Goal: Check status: Check status

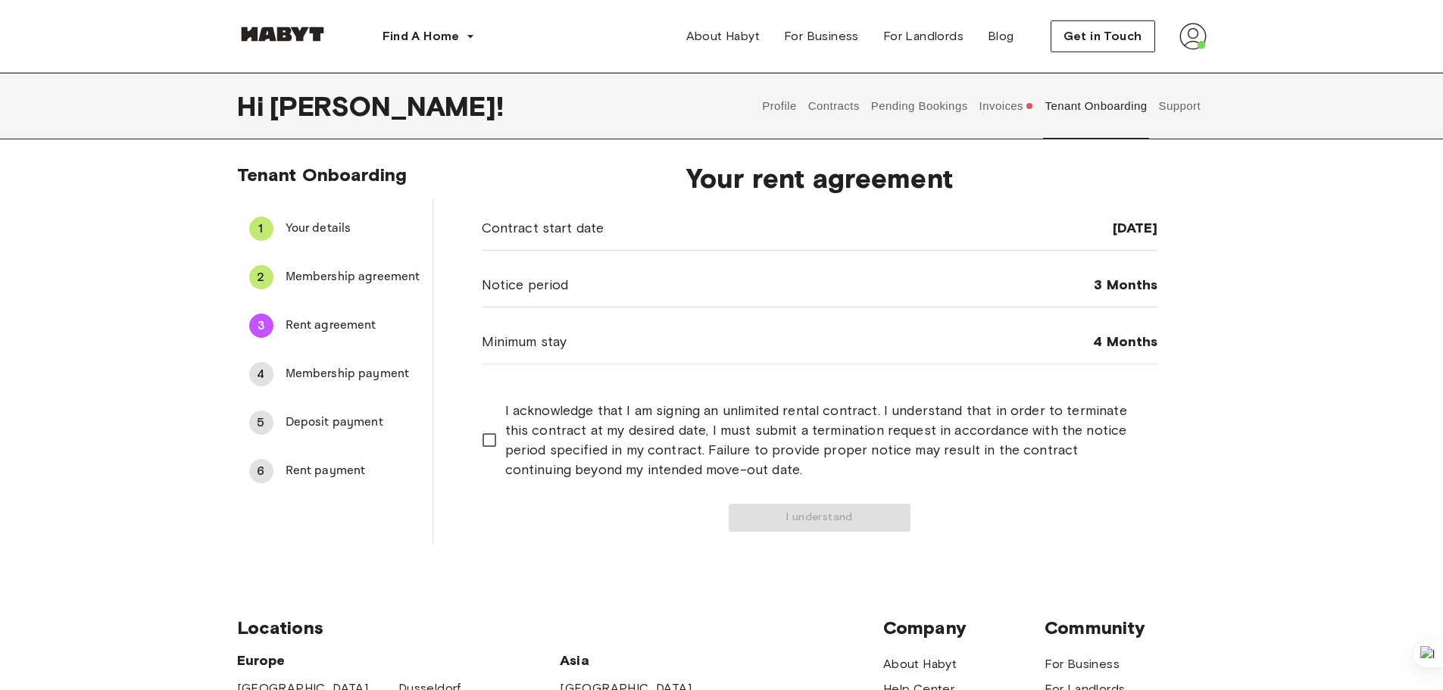
click at [912, 105] on button "Pending Bookings" at bounding box center [919, 106] width 101 height 67
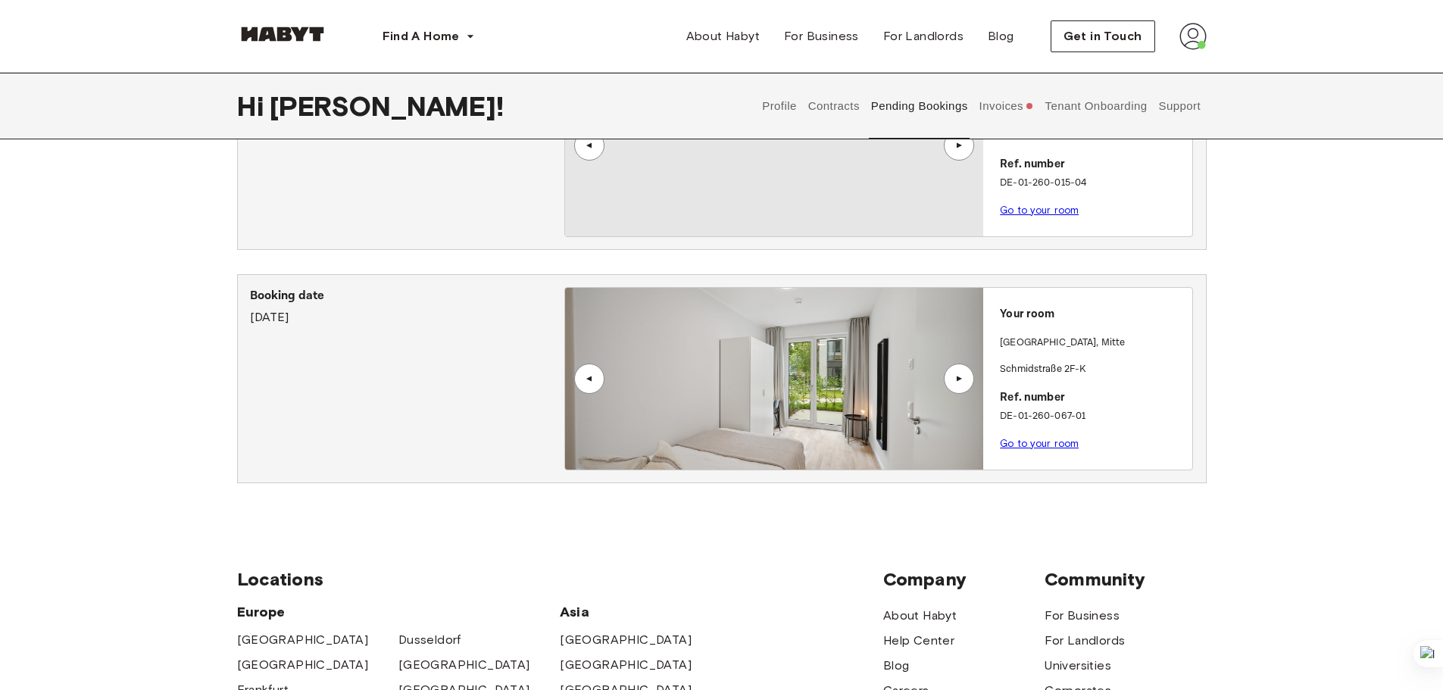
scroll to position [227, 0]
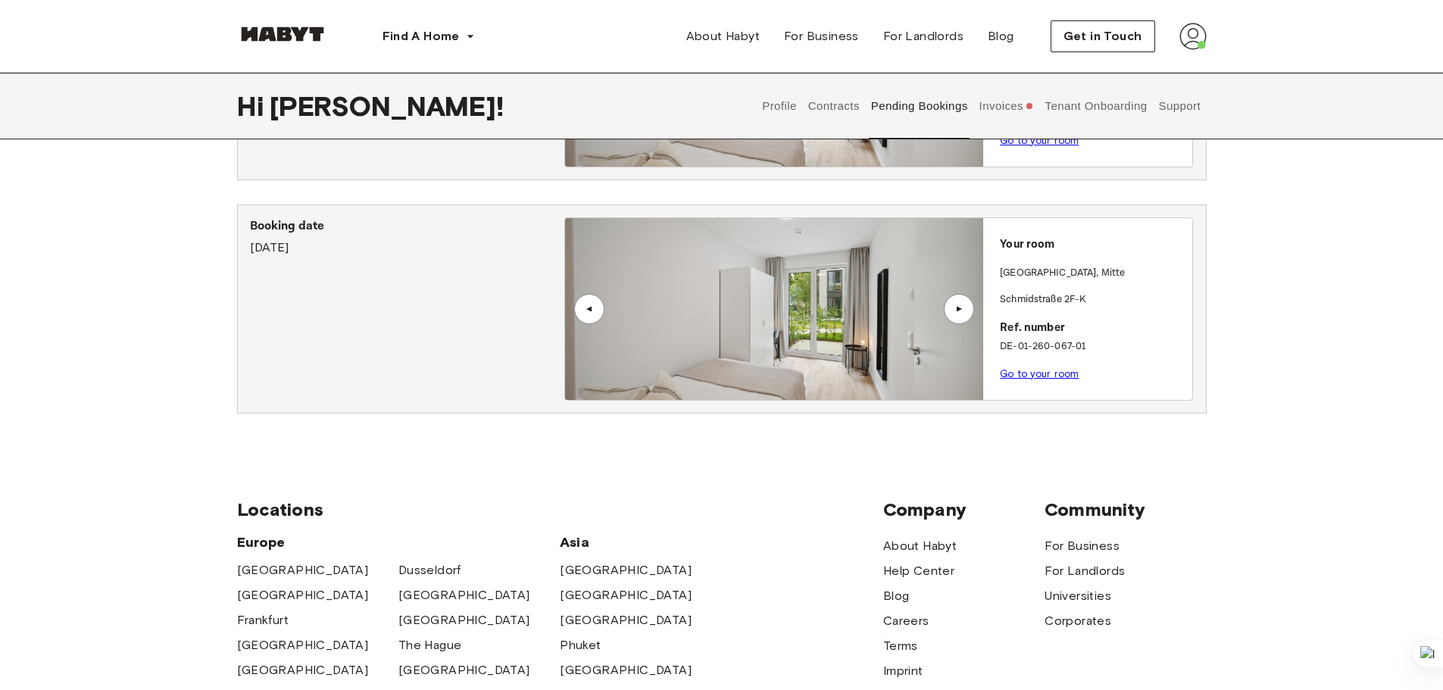
click at [1021, 373] on link "Go to your room" at bounding box center [1039, 373] width 79 height 11
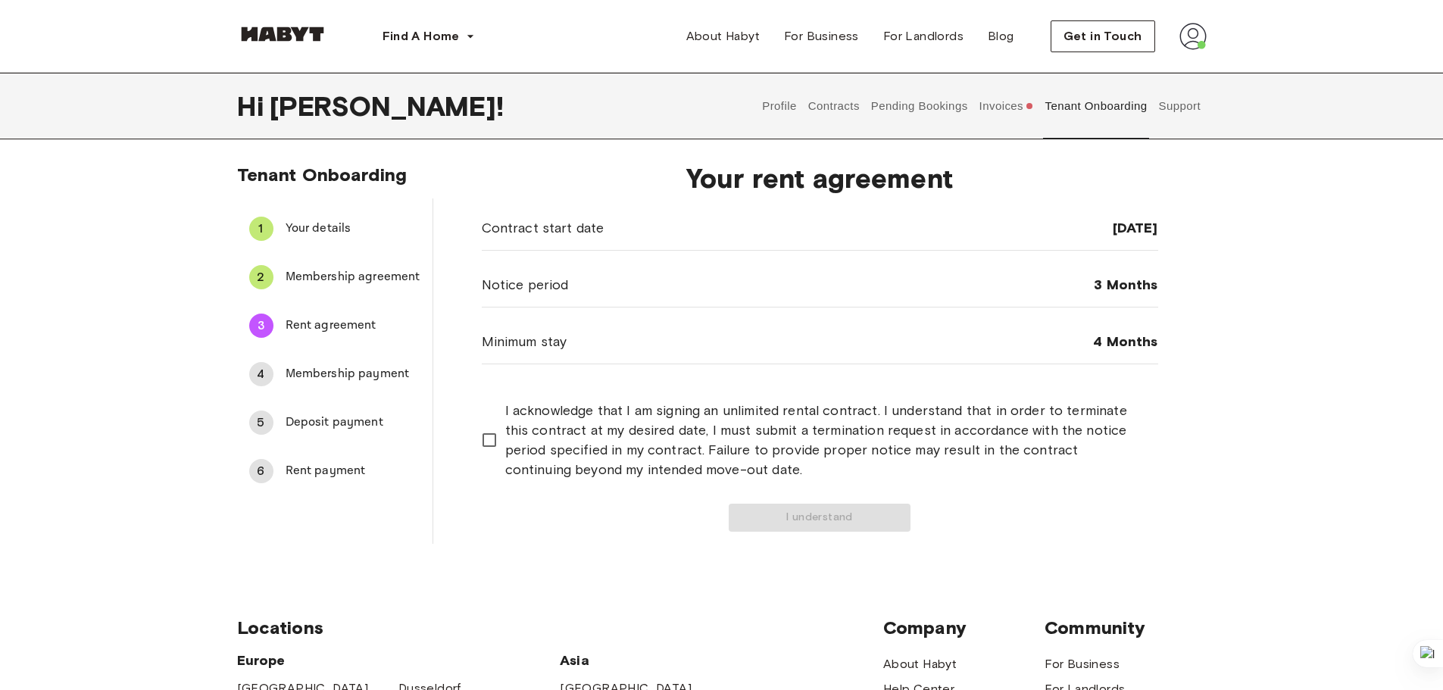
click at [766, 111] on button "Profile" at bounding box center [779, 106] width 39 height 67
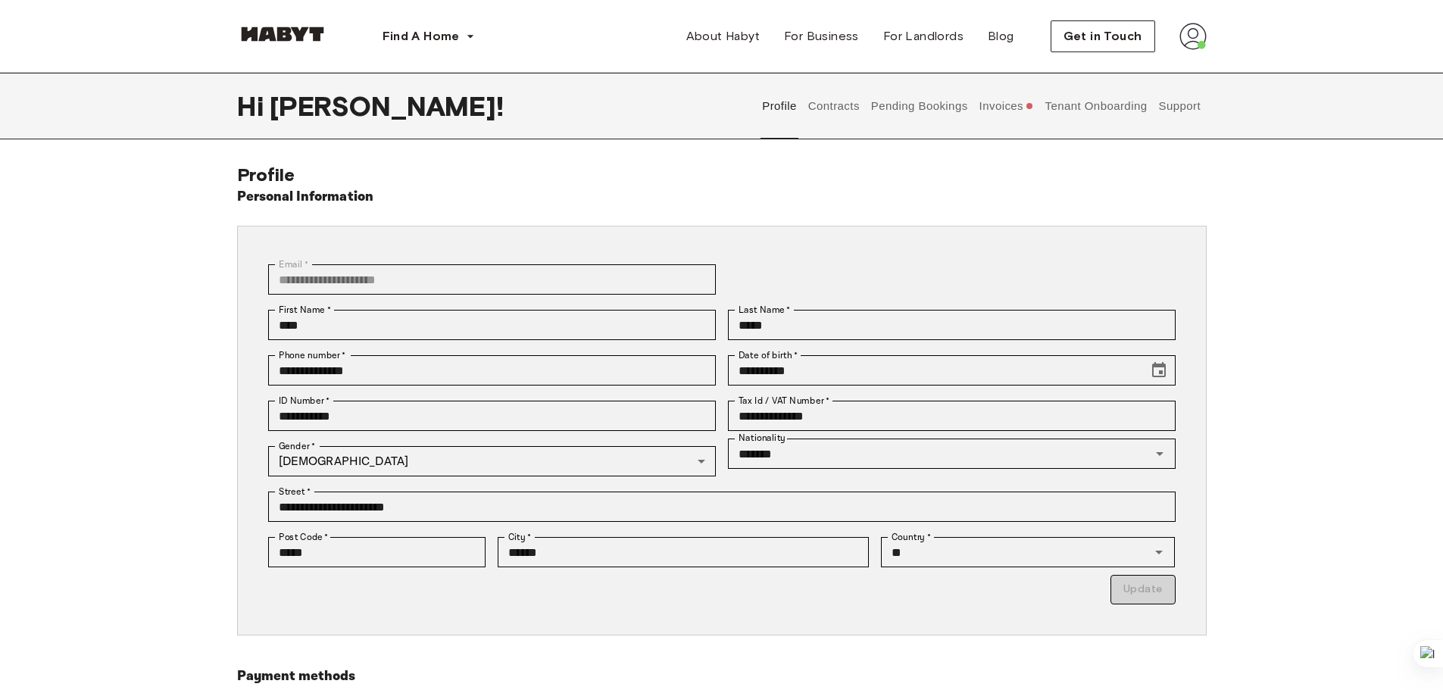
click at [813, 111] on button "Contracts" at bounding box center [833, 106] width 55 height 67
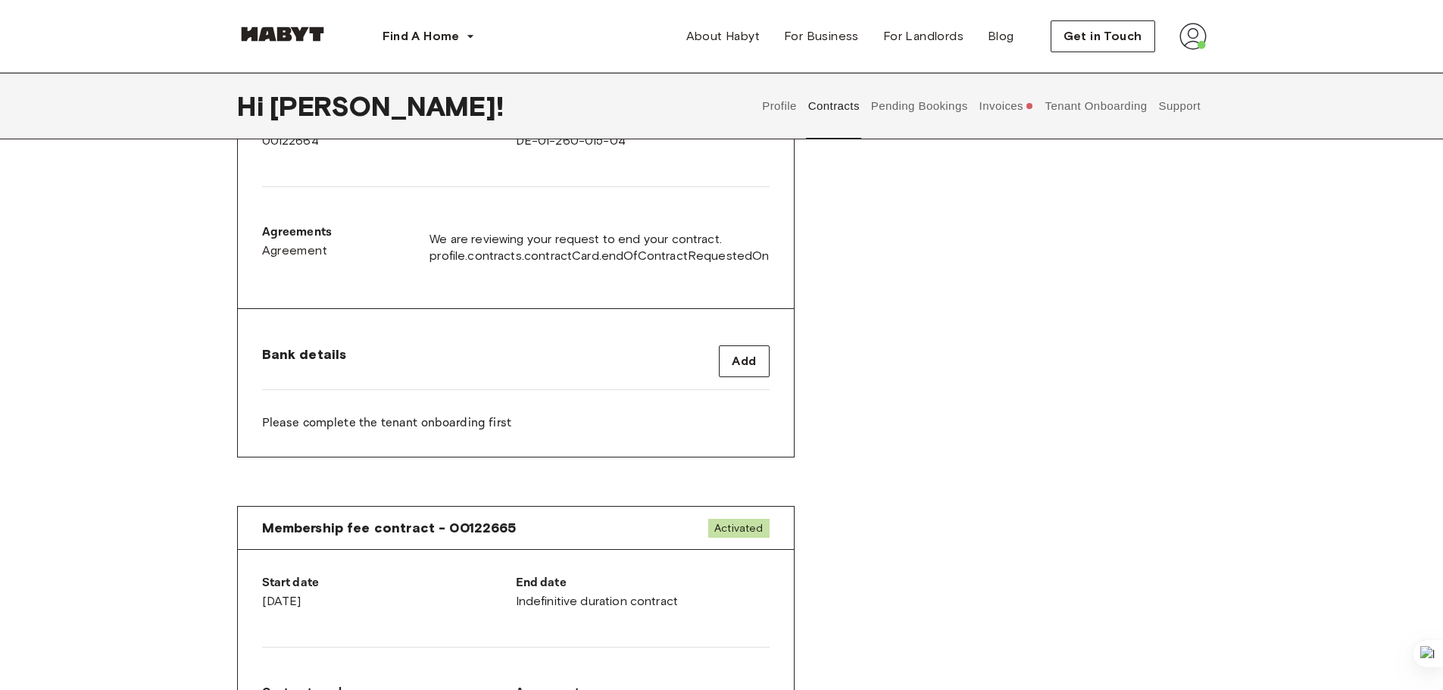
scroll to position [606, 0]
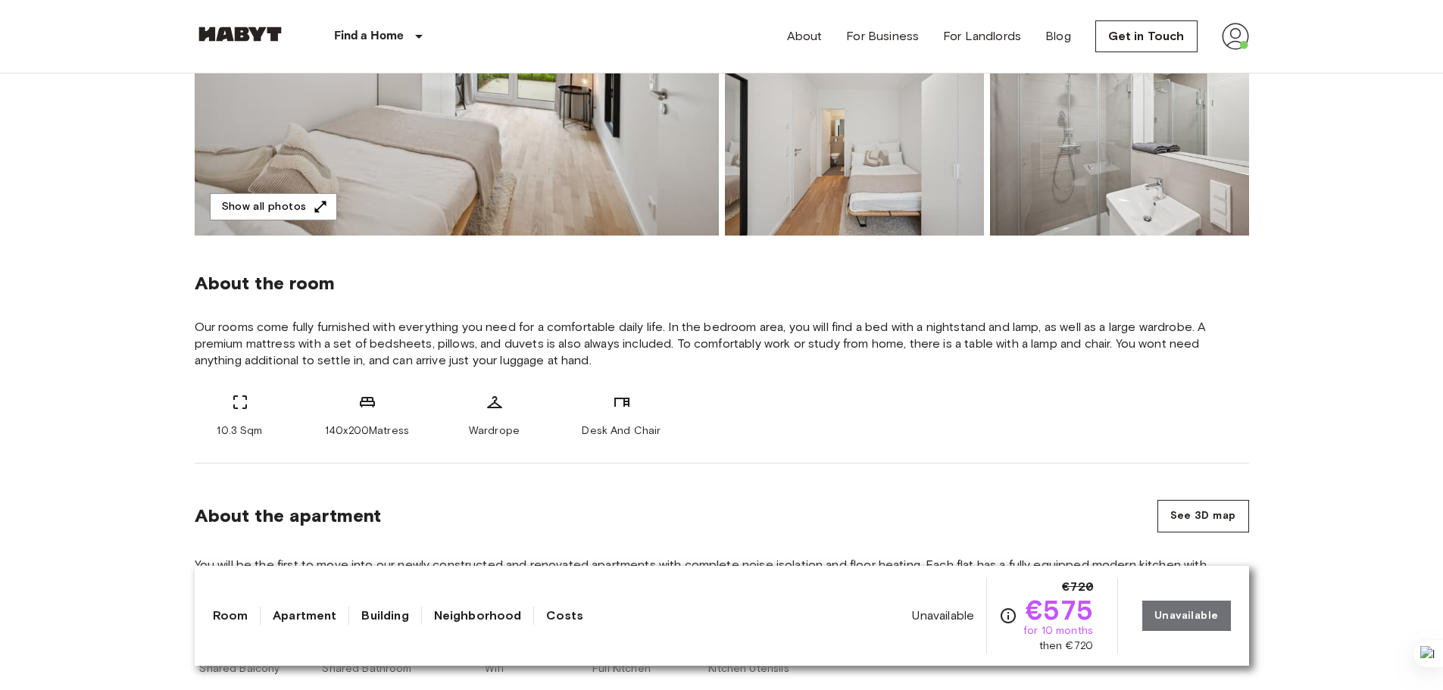
scroll to position [379, 0]
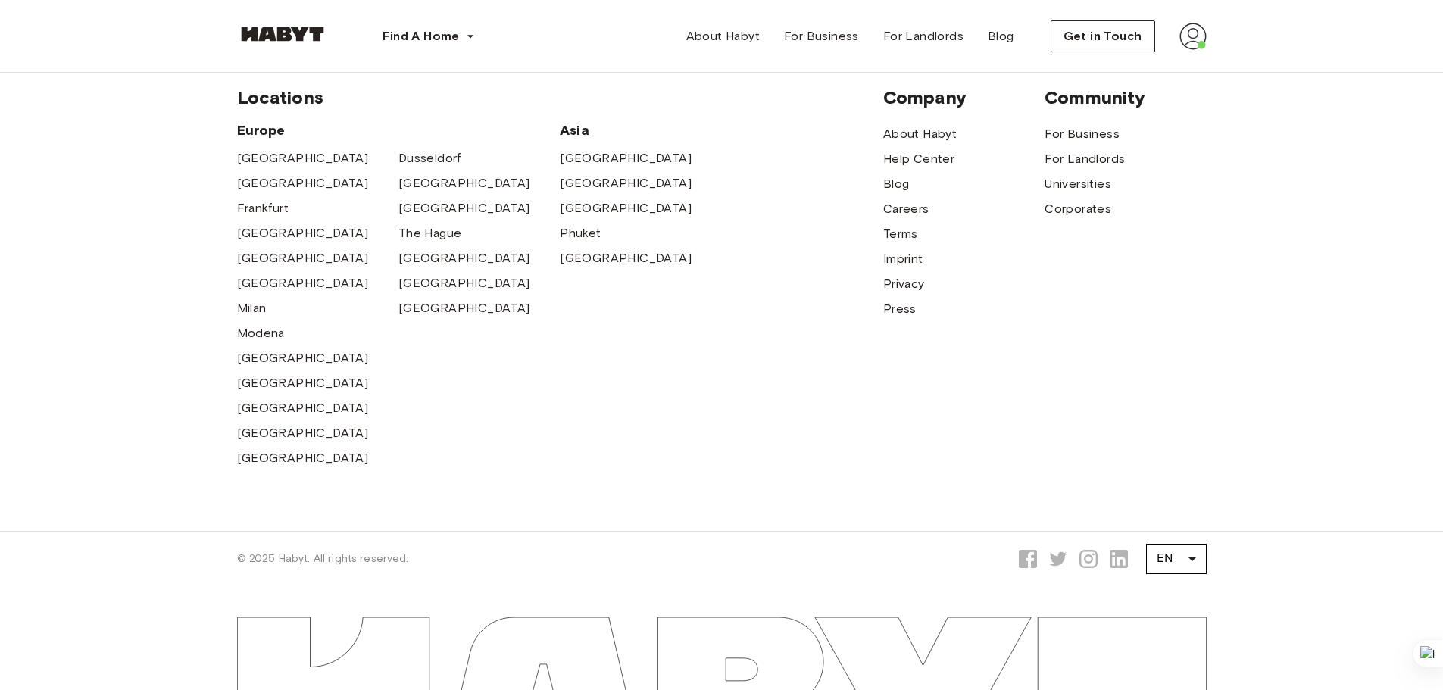
scroll to position [530, 0]
